Goal: Obtain resource: Obtain resource

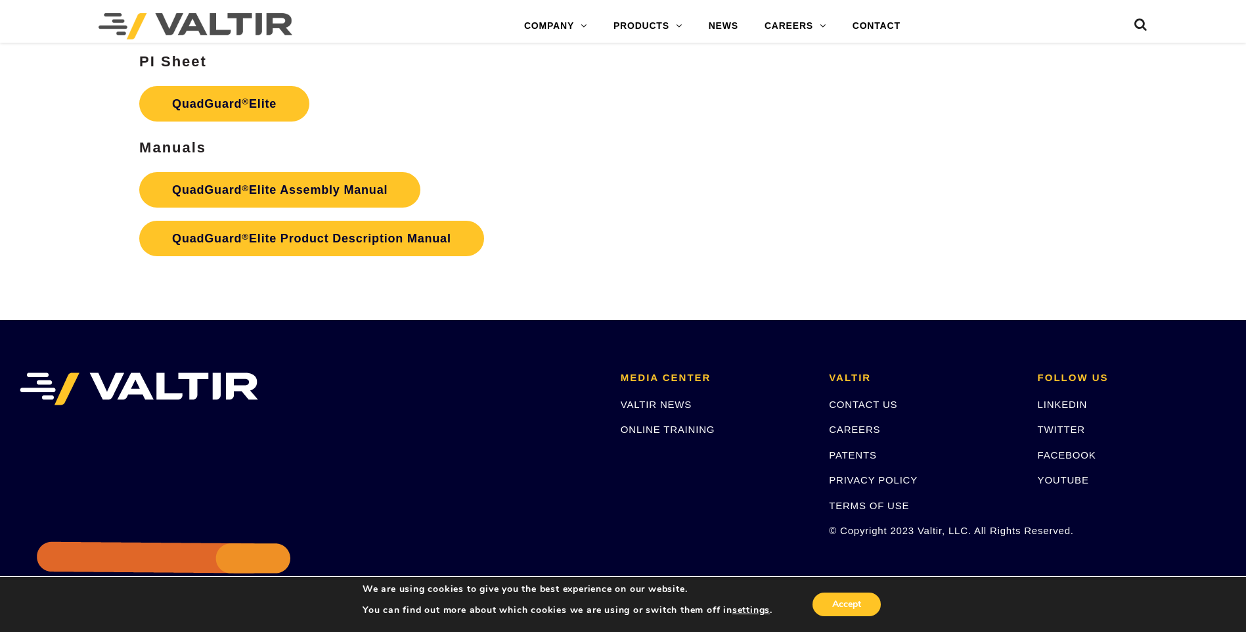
scroll to position [2241, 0]
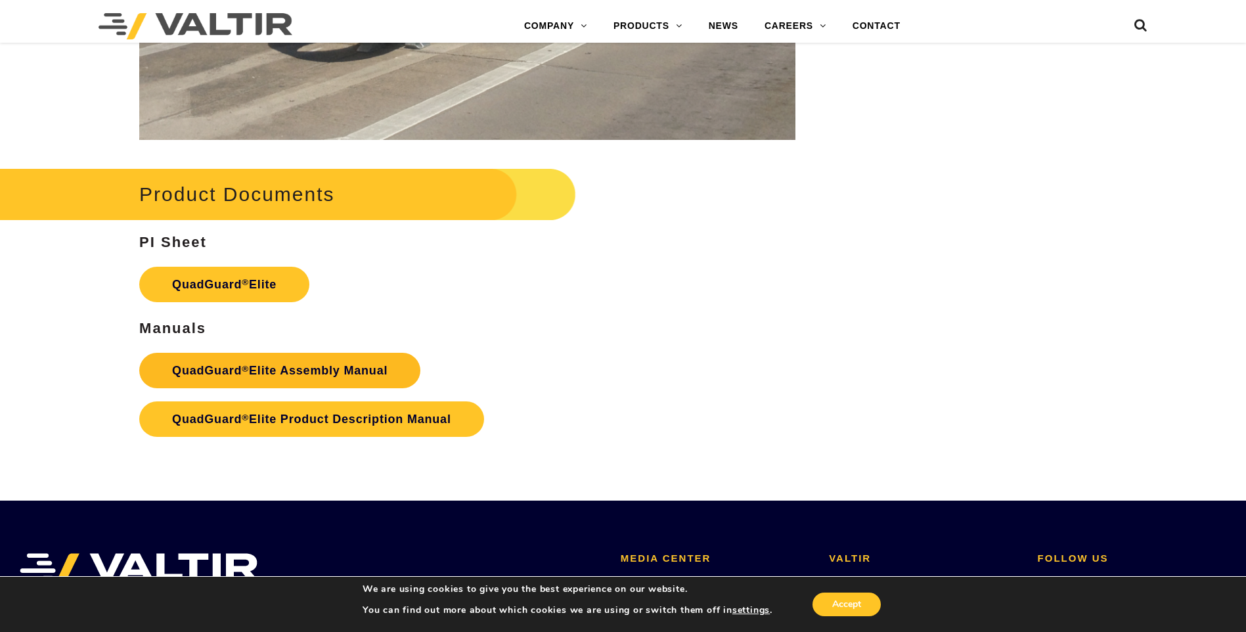
click at [307, 369] on link "QuadGuard ® Elite Assembly Manual" at bounding box center [279, 370] width 281 height 35
click at [193, 279] on link "QuadGuard ® Elite" at bounding box center [224, 284] width 170 height 35
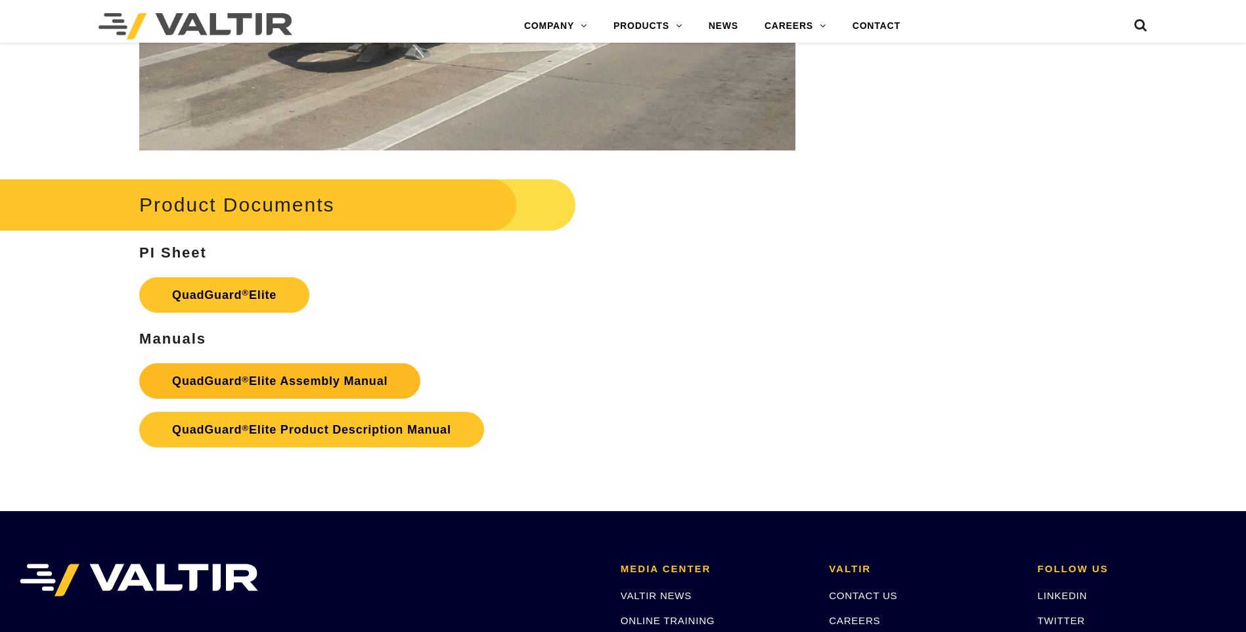
scroll to position [2241, 0]
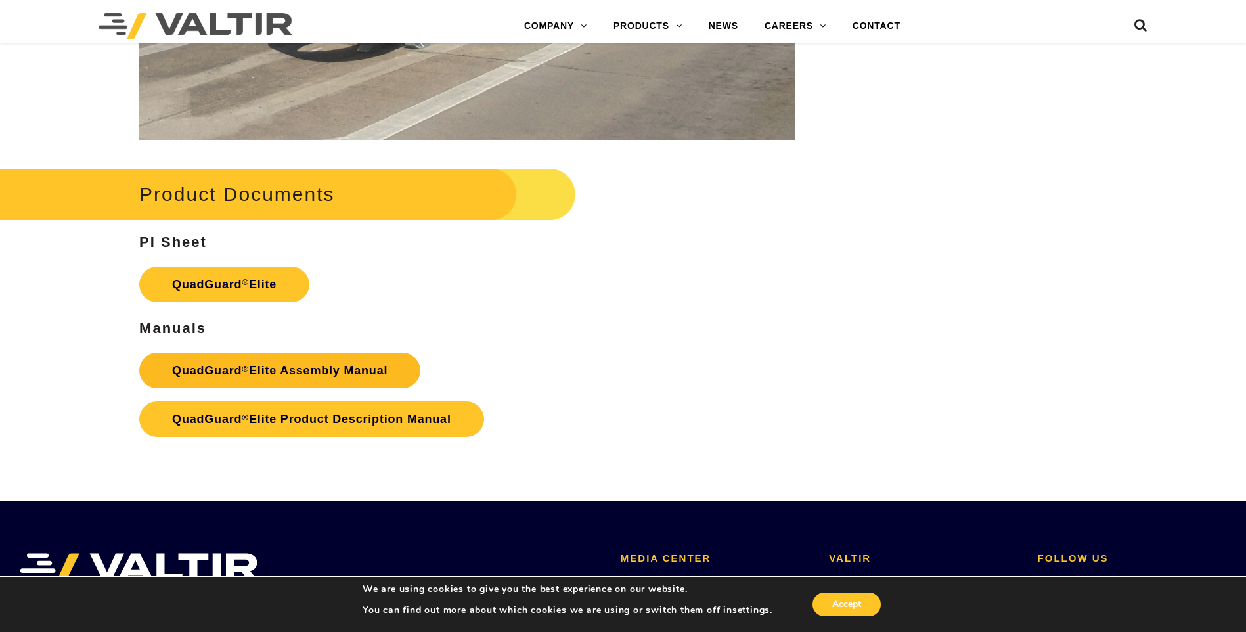
click at [296, 372] on link "QuadGuard ® Elite Assembly Manual" at bounding box center [279, 370] width 281 height 35
